Goal: Find specific page/section: Find specific page/section

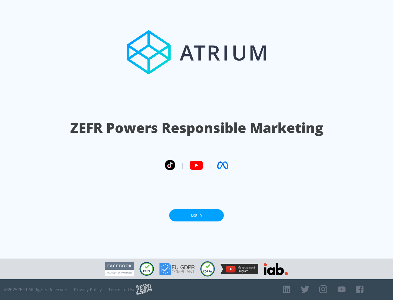
click at [197, 216] on link "Log In" at bounding box center [196, 216] width 55 height 12
